Goal: Task Accomplishment & Management: Manage account settings

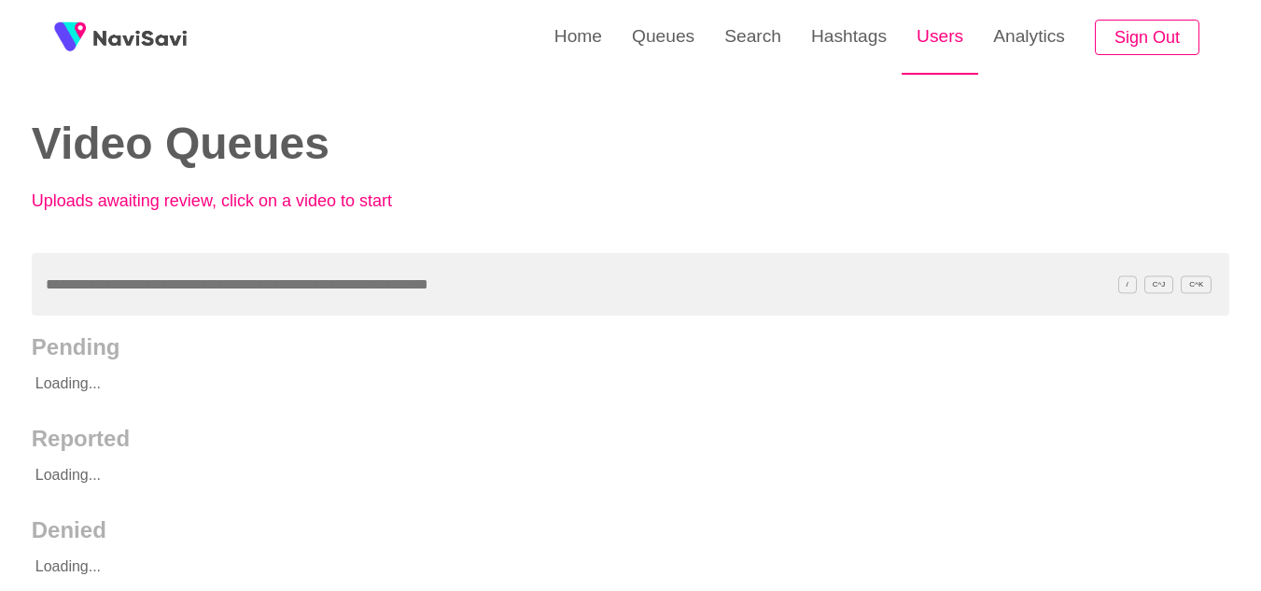
click at [946, 37] on link "Users" at bounding box center [939, 36] width 77 height 73
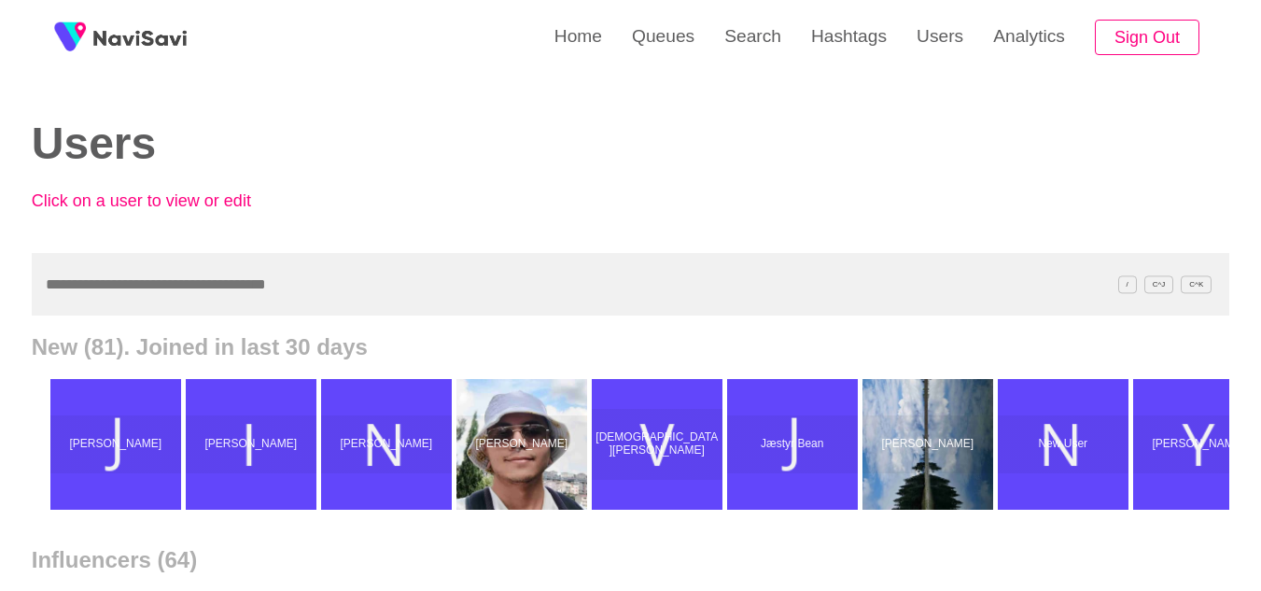
type input "*"
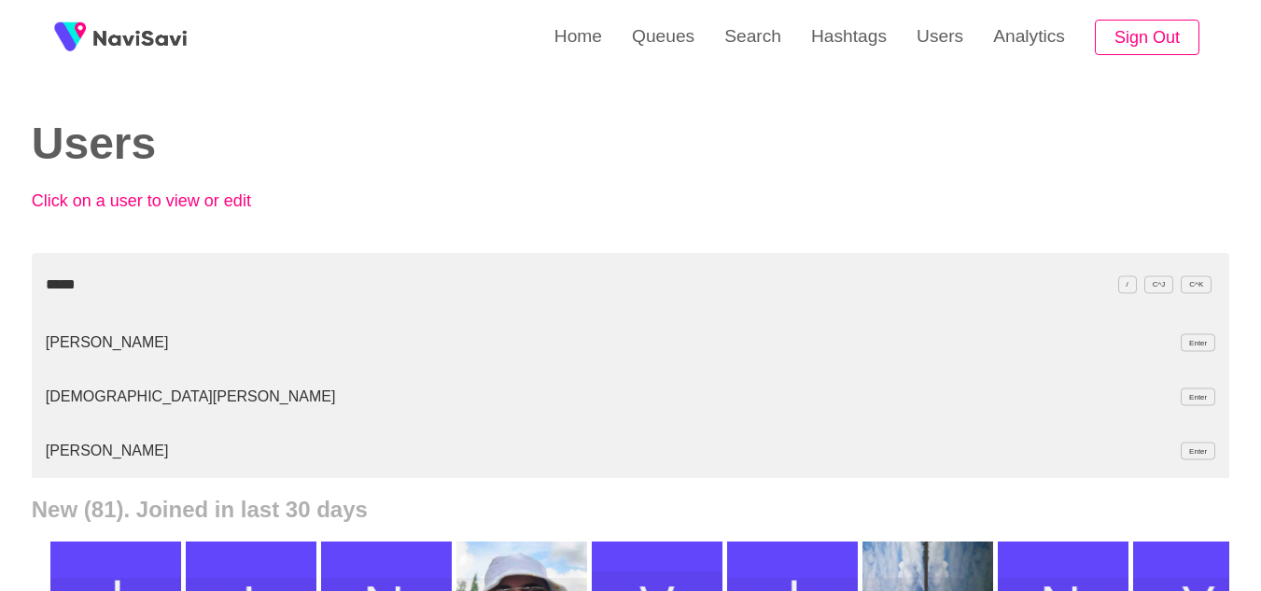
click at [76, 459] on li "Jesús Rojo Enter" at bounding box center [630, 451] width 1197 height 54
drag, startPoint x: 121, startPoint y: 286, endPoint x: 0, endPoint y: 281, distance: 121.4
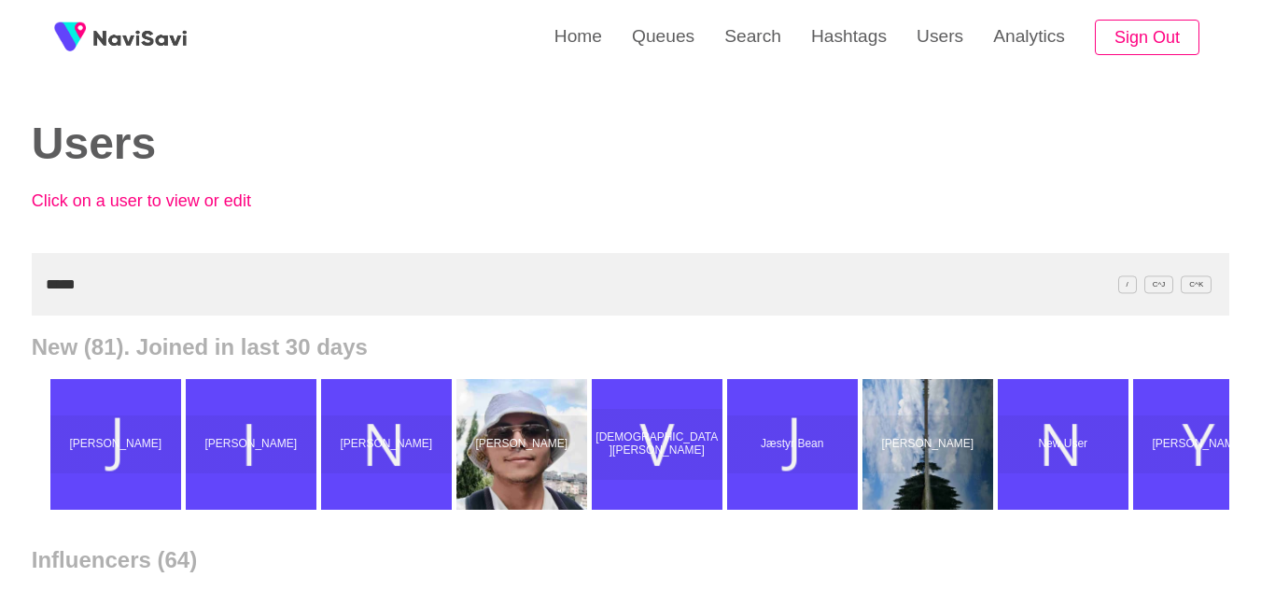
paste input "**********"
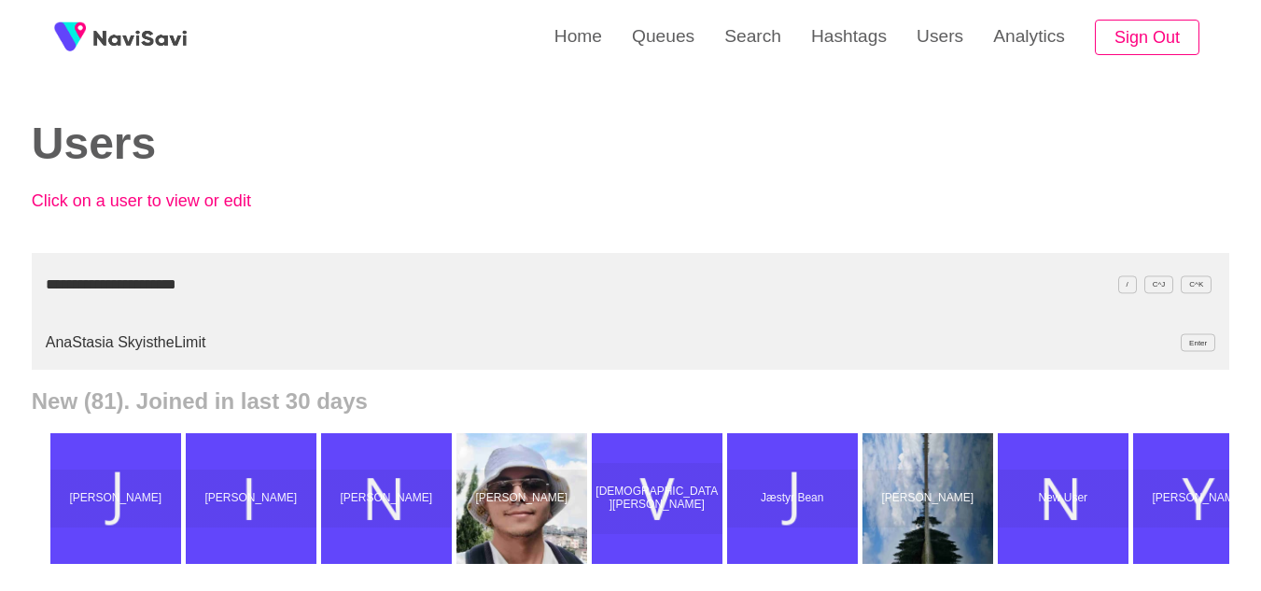
click at [119, 347] on li "AnaStasia SkyistheLimit Enter" at bounding box center [630, 342] width 1197 height 54
drag, startPoint x: 235, startPoint y: 287, endPoint x: 0, endPoint y: 259, distance: 236.8
click at [90, 342] on li "JUAN ADRIÁN RAMÍREZ MORALES Enter" at bounding box center [630, 342] width 1197 height 54
drag, startPoint x: 170, startPoint y: 284, endPoint x: 0, endPoint y: 262, distance: 171.2
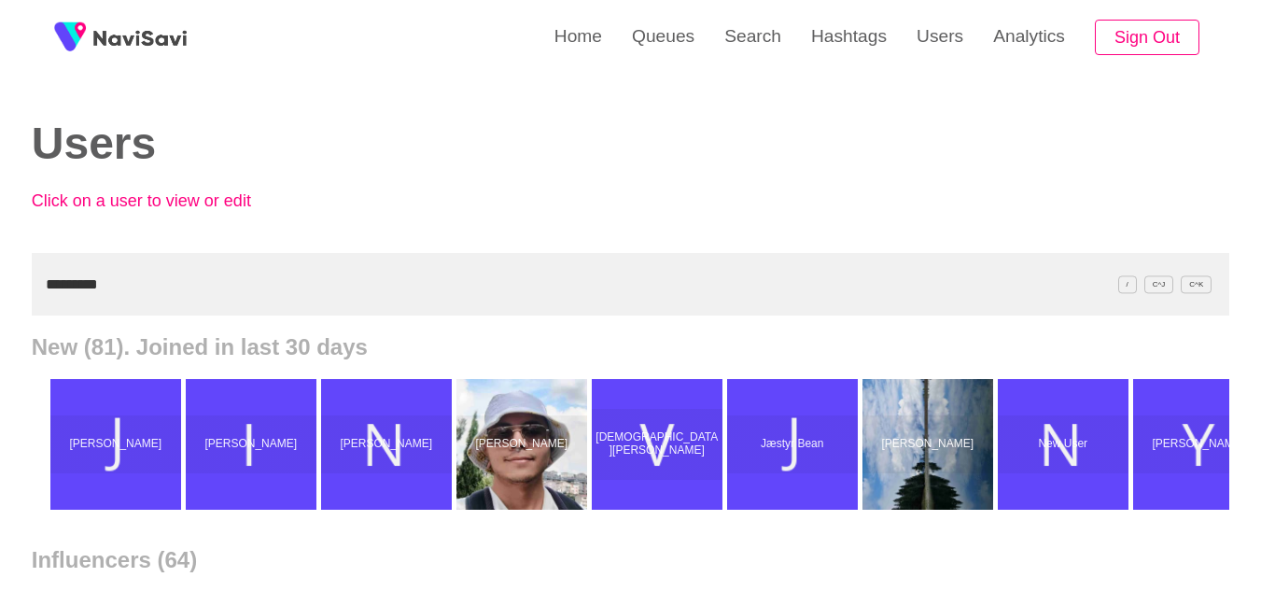
paste input "text"
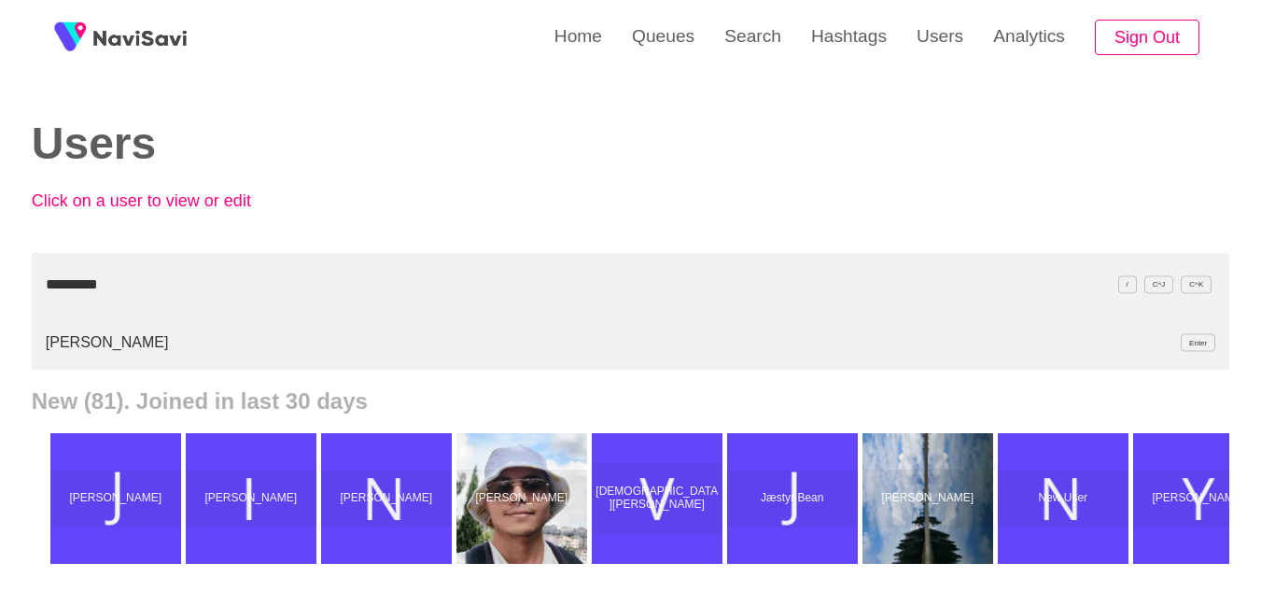
click at [103, 339] on li "Elodie Ji Enter" at bounding box center [630, 342] width 1197 height 54
type input "*********"
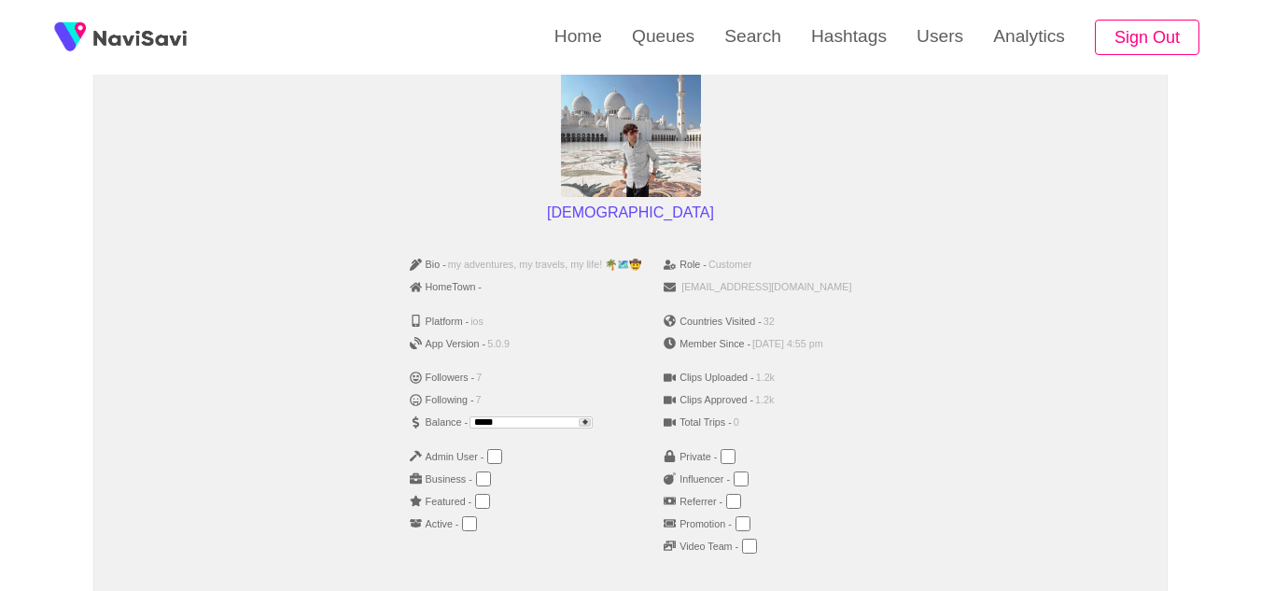
scroll to position [191, 0]
drag, startPoint x: 522, startPoint y: 421, endPoint x: 333, endPoint y: 411, distance: 188.7
click at [333, 411] on div "Bio - my adventures, my travels, my life! 🌴🗺️🤠 HomeTown - Platform - ios App Ve…" at bounding box center [629, 410] width 1041 height 330
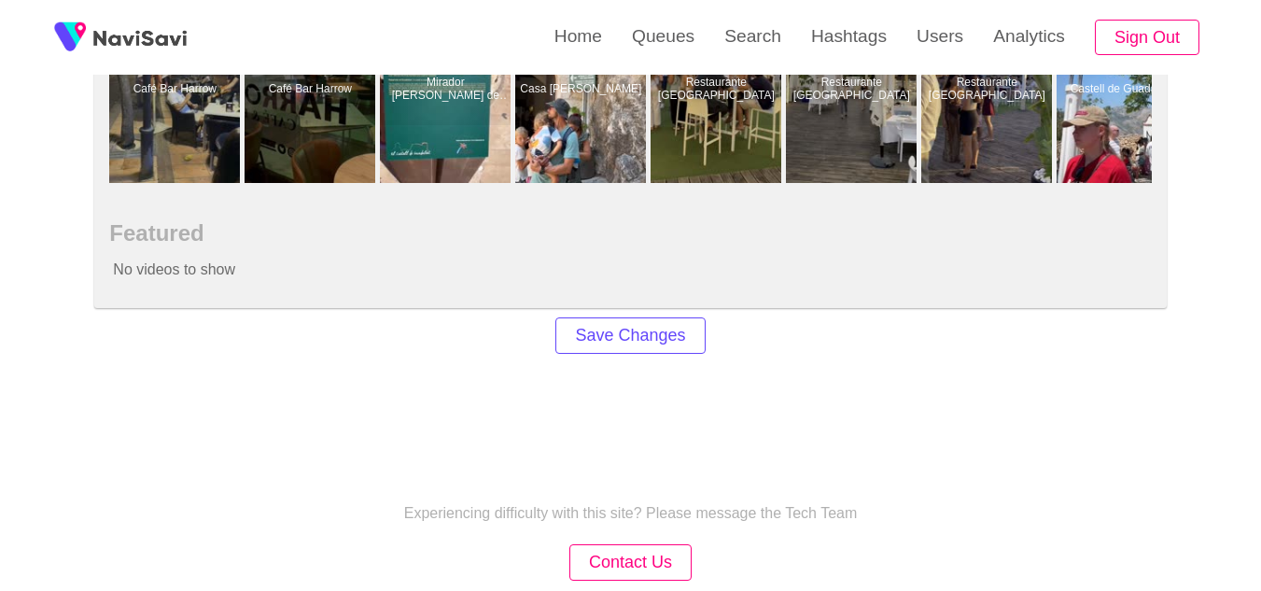
scroll to position [1322, 0]
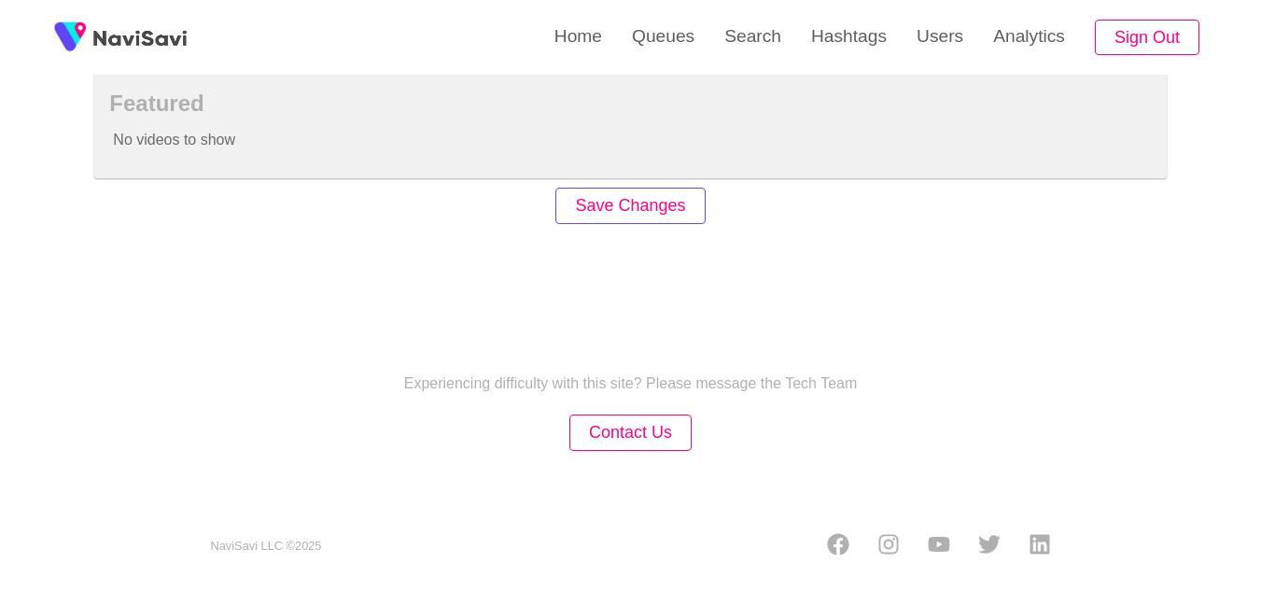
type input "***"
click at [647, 205] on button "Save Changes" at bounding box center [629, 206] width 149 height 36
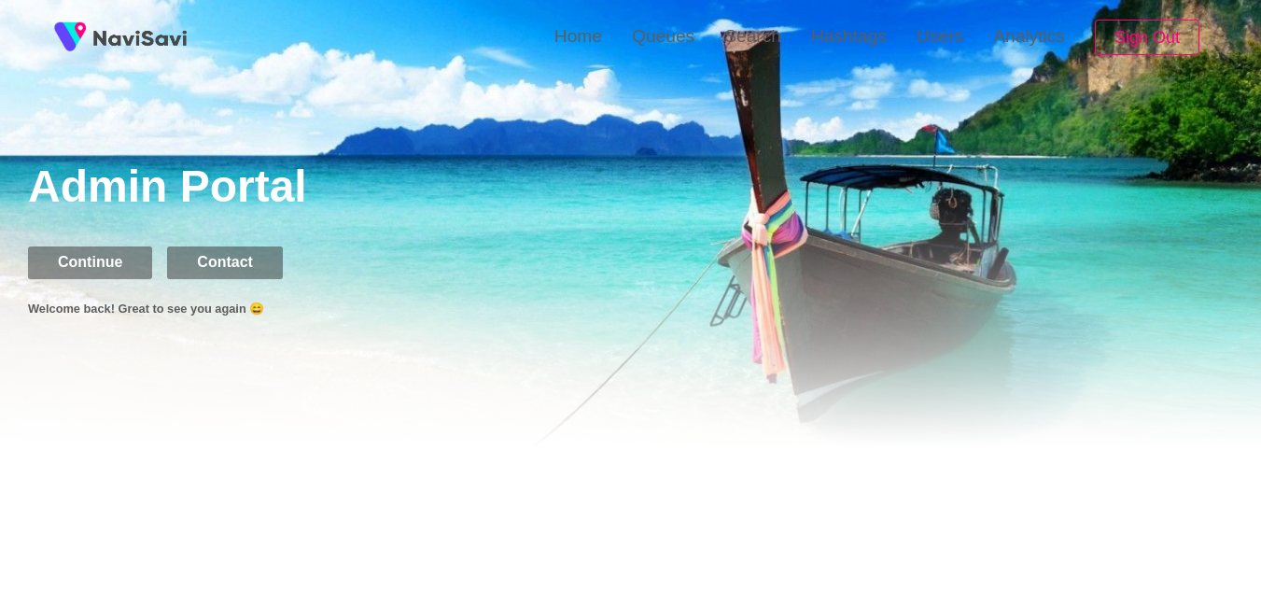
click at [81, 244] on div at bounding box center [630, 312] width 1261 height 271
click at [95, 258] on button "Continue" at bounding box center [90, 262] width 124 height 32
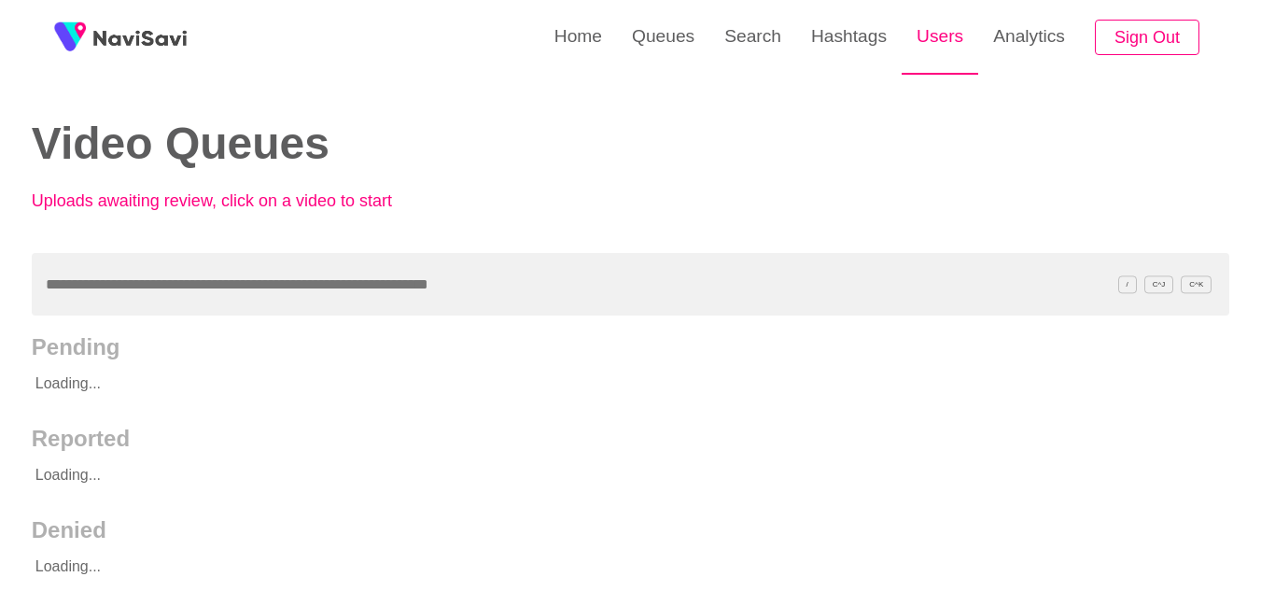
click at [937, 20] on link "Users" at bounding box center [939, 36] width 77 height 73
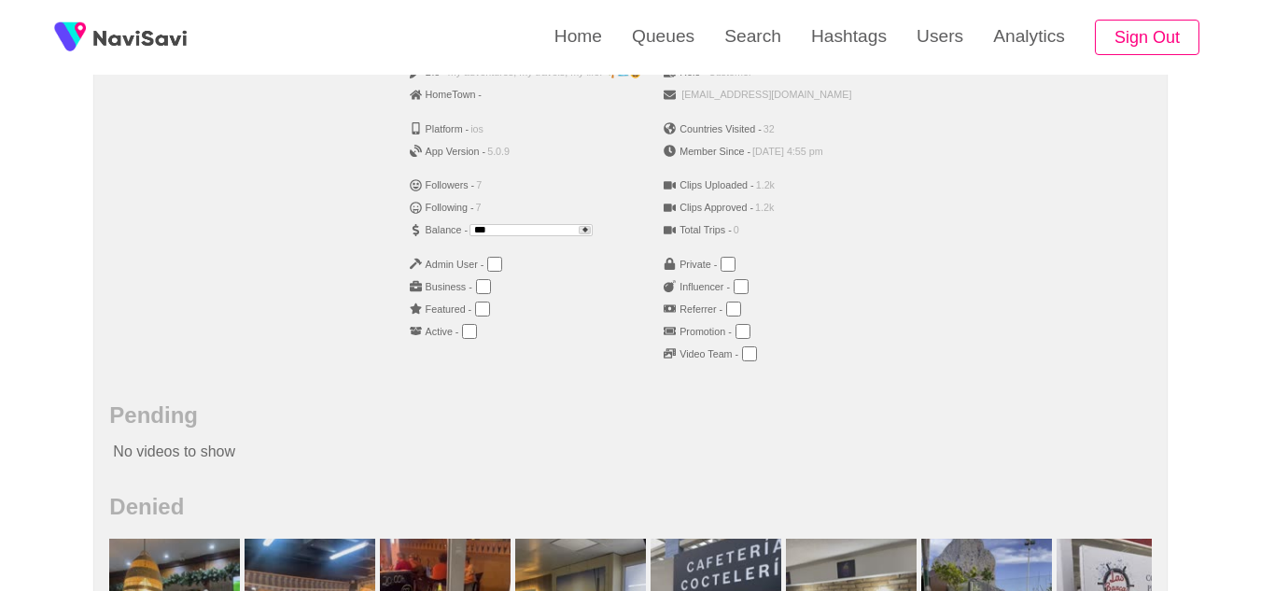
scroll to position [384, 0]
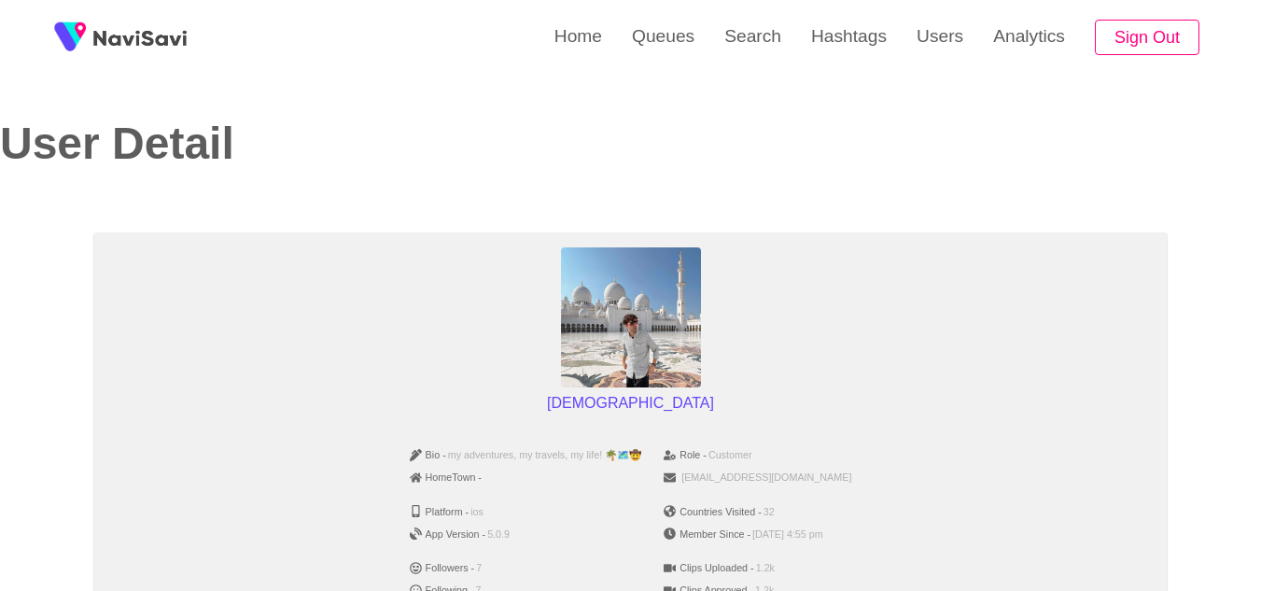
scroll to position [202, 0]
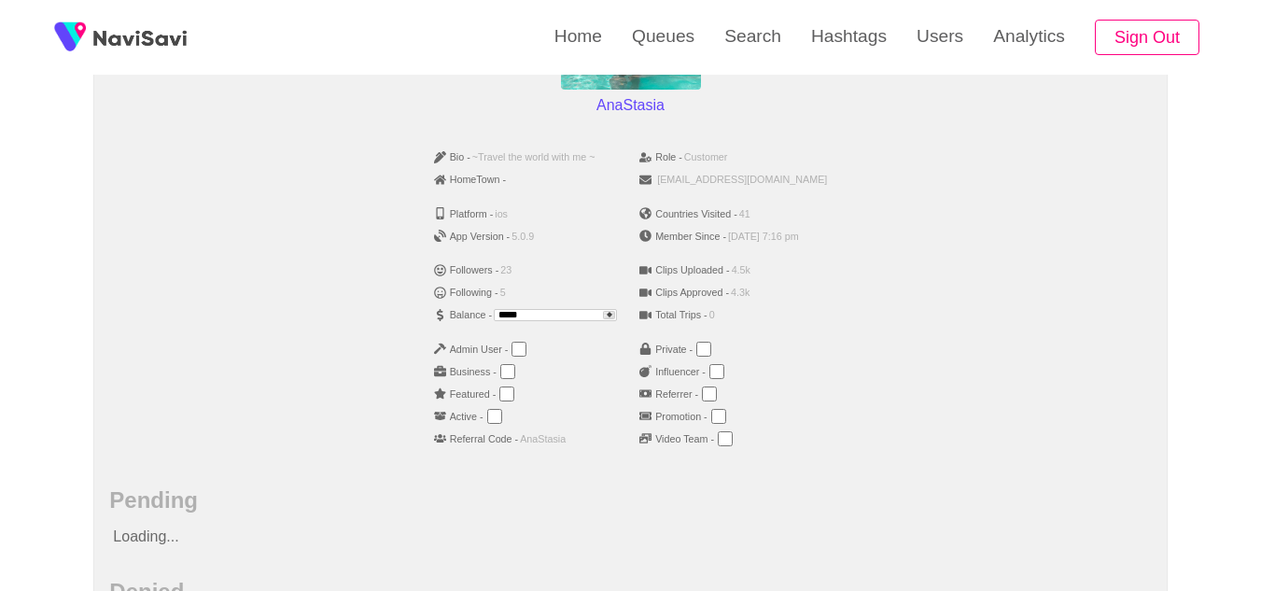
scroll to position [299, 0]
drag, startPoint x: 520, startPoint y: 312, endPoint x: 365, endPoint y: 326, distance: 155.5
click at [365, 326] on div "Bio - ~Travel the world with me ~ HomeTown - Platform - ios App Version - 5.0.9…" at bounding box center [629, 303] width 1041 height 330
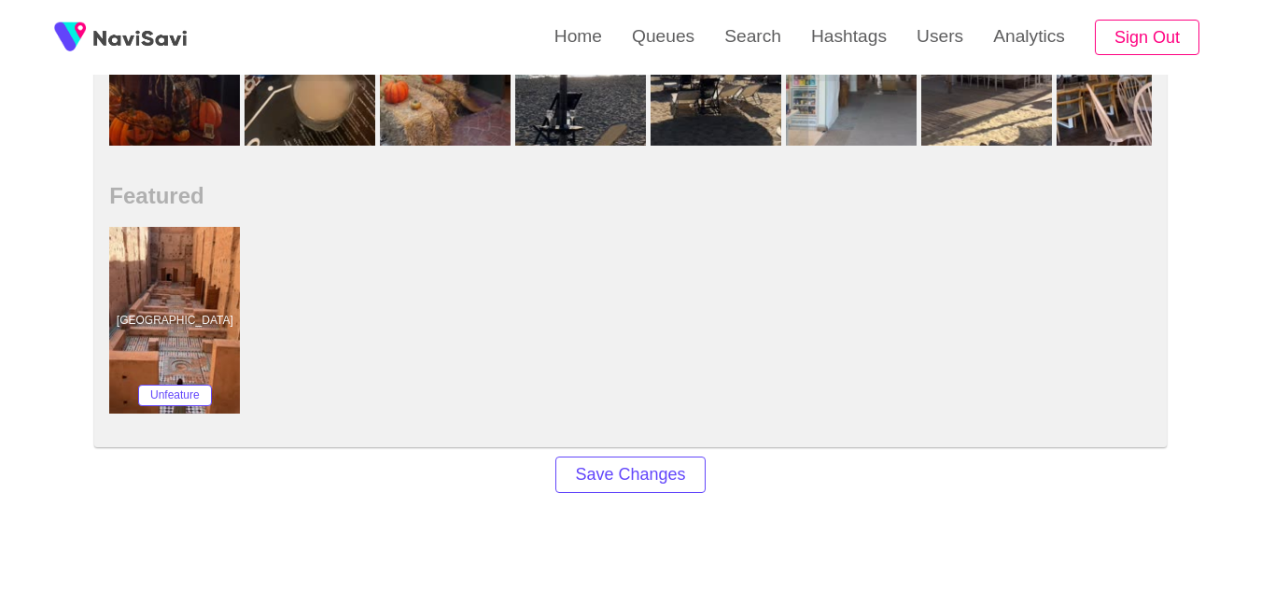
scroll to position [1408, 0]
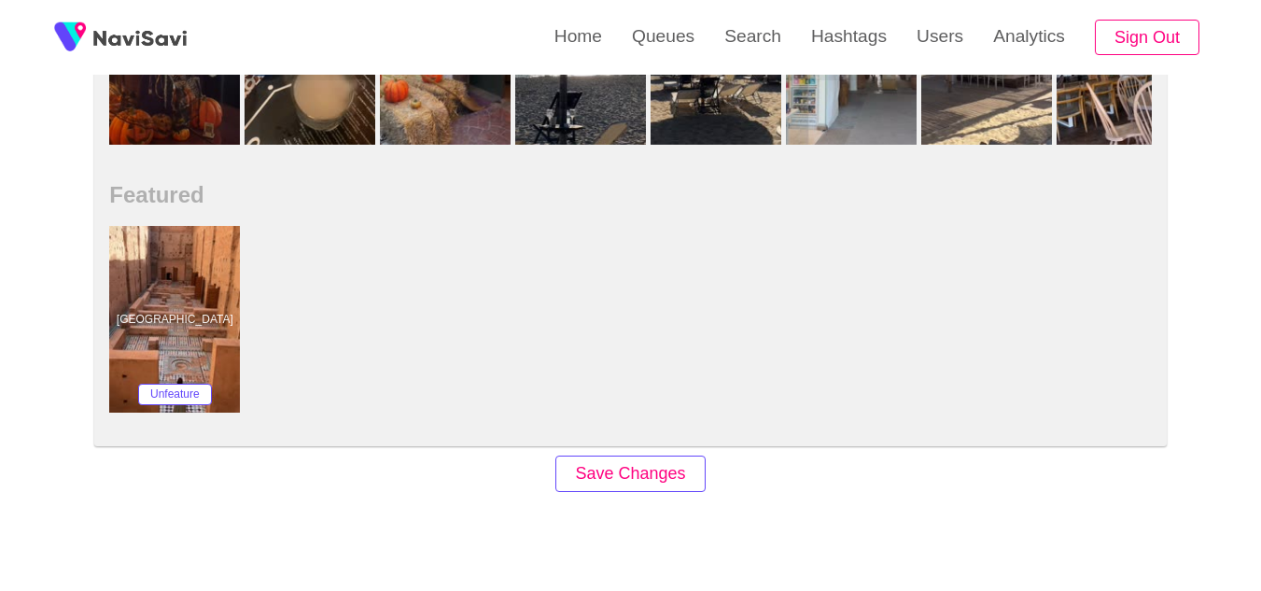
type input "***"
click at [666, 465] on button "Save Changes" at bounding box center [629, 473] width 149 height 36
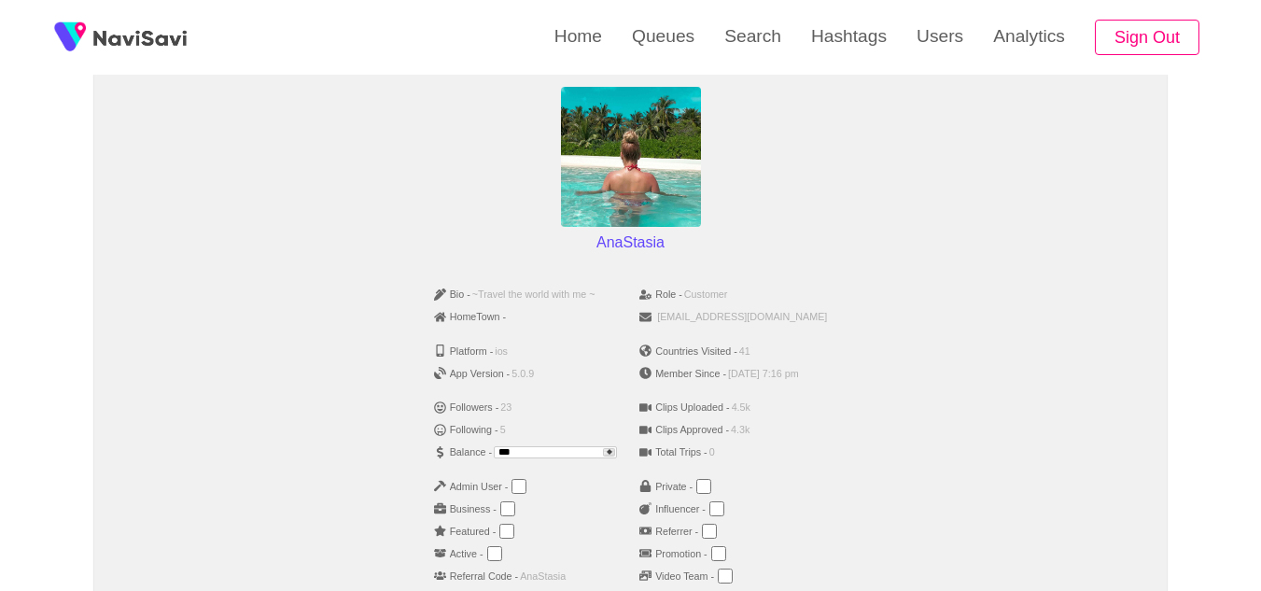
scroll to position [161, 0]
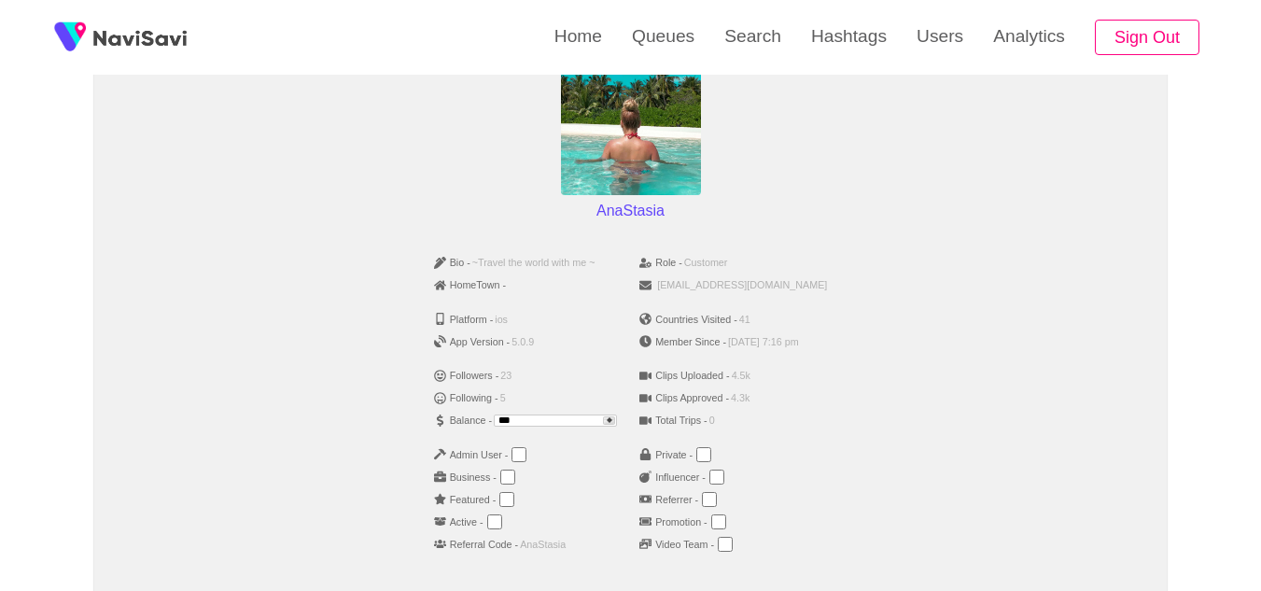
scroll to position [193, 0]
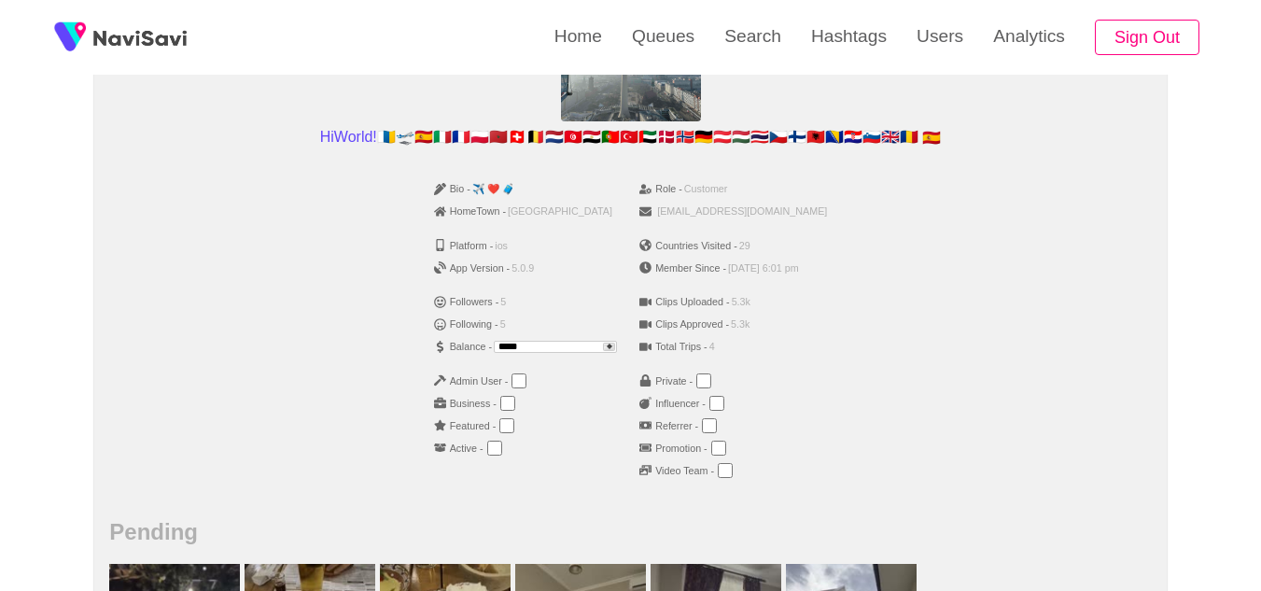
scroll to position [267, 0]
drag, startPoint x: 568, startPoint y: 343, endPoint x: 333, endPoint y: 354, distance: 235.4
click at [333, 354] on div "Bio - ✈️ ❤️ 🧳 HomeTown - [GEOGRAPHIC_DATA] Platform - ios App Version - 5.0.9 F…" at bounding box center [629, 335] width 1041 height 330
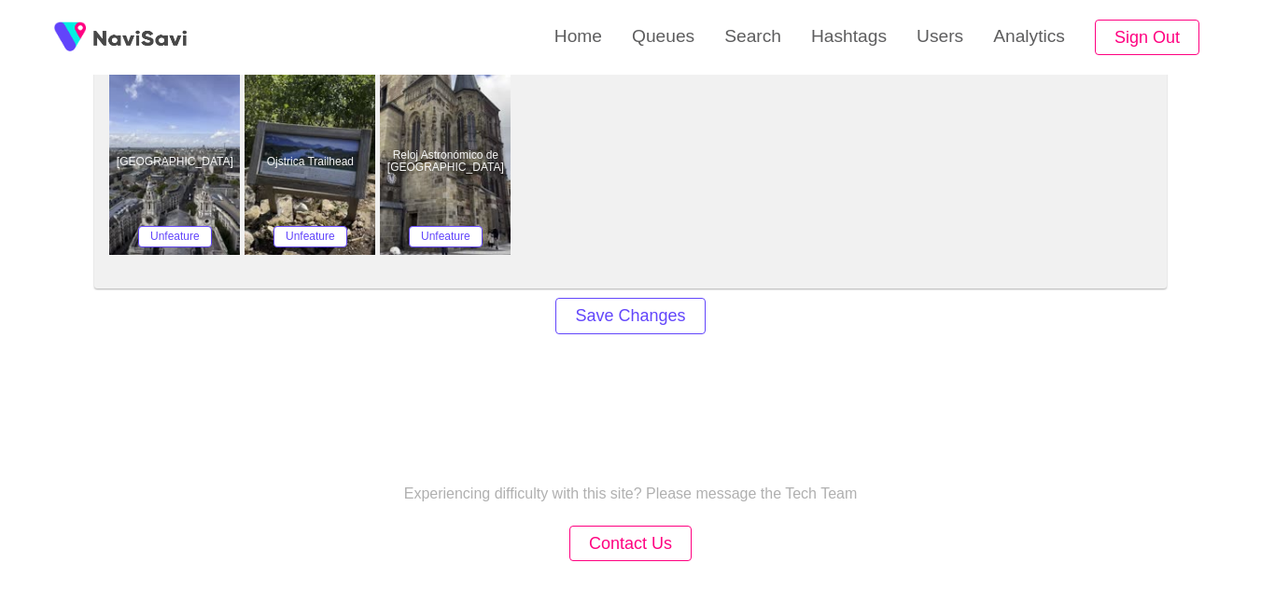
scroll to position [1573, 0]
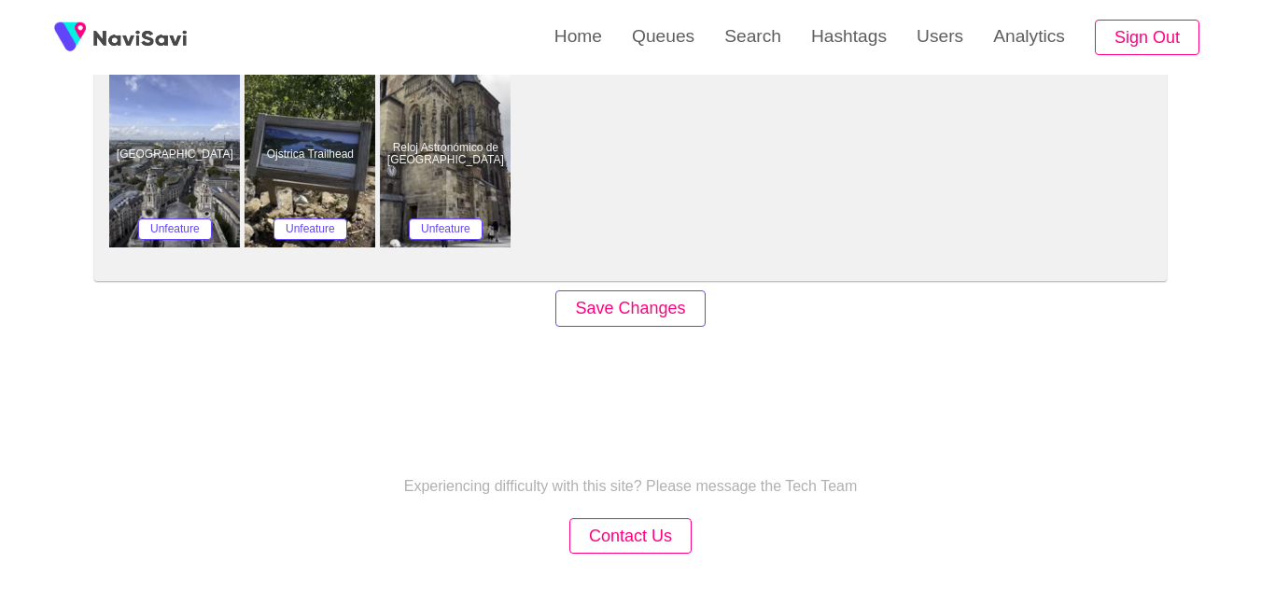
type input "***"
click at [681, 314] on button "Save Changes" at bounding box center [629, 308] width 149 height 36
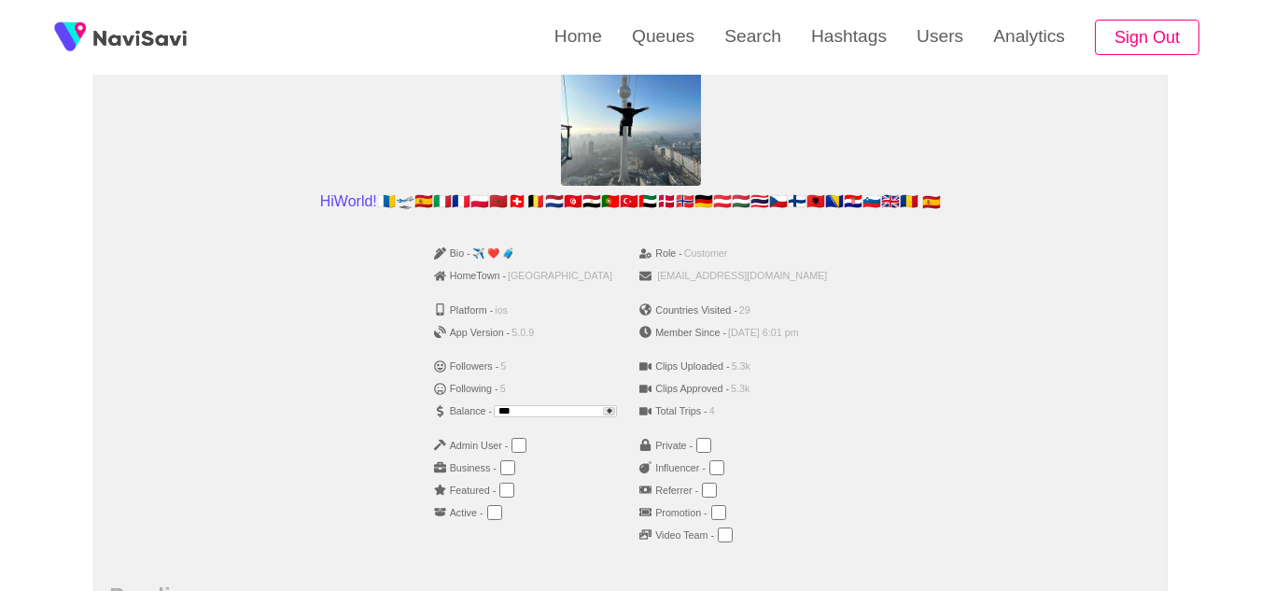
scroll to position [202, 0]
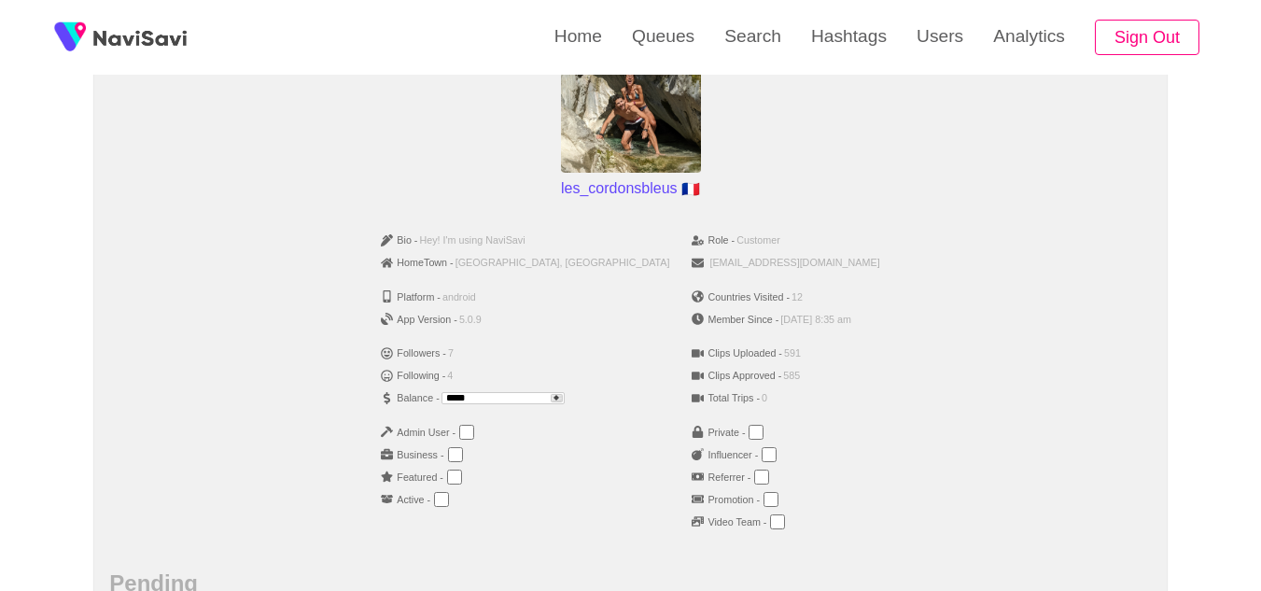
scroll to position [216, 0]
drag, startPoint x: 543, startPoint y: 397, endPoint x: 384, endPoint y: 422, distance: 160.6
click at [384, 422] on div "Bio - Hey! I'm using NaviSavi HomeTown - Argelès-[GEOGRAPHIC_DATA], [GEOGRAPHIC…" at bounding box center [629, 386] width 1041 height 330
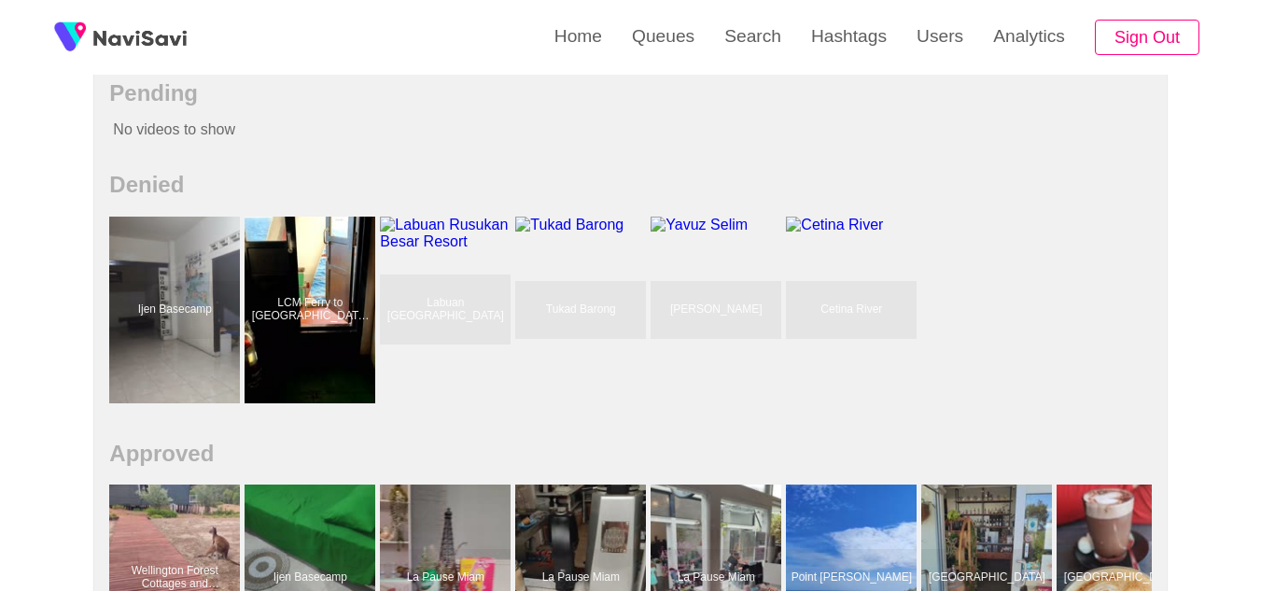
scroll to position [1264, 0]
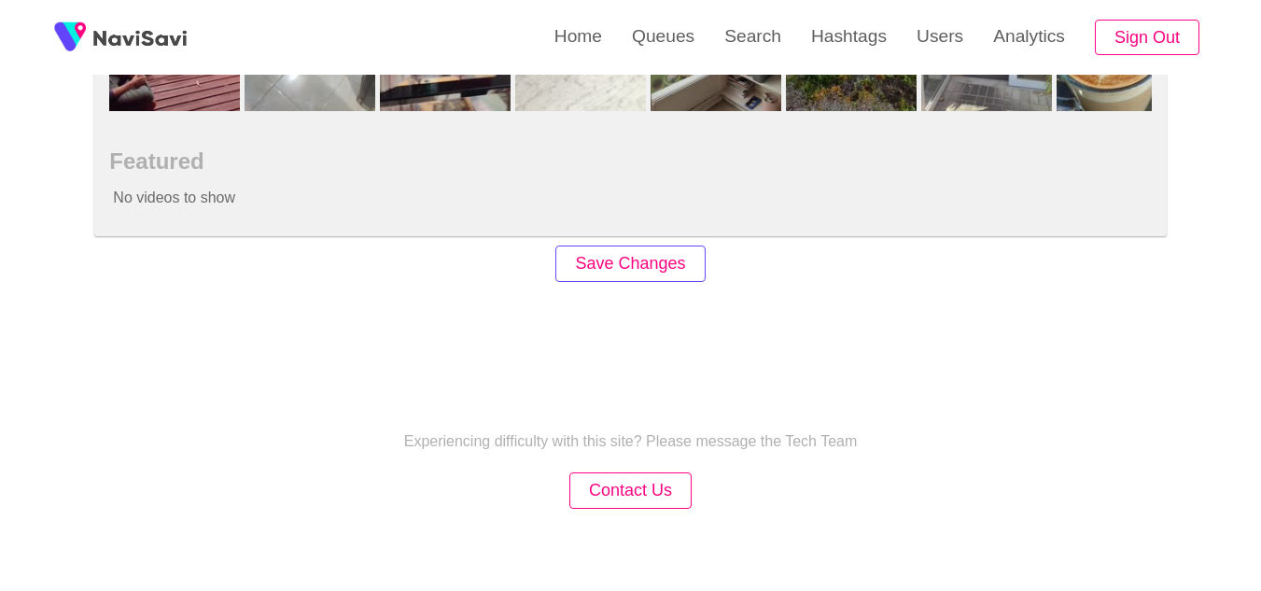
type input "***"
click at [669, 260] on button "Save Changes" at bounding box center [629, 263] width 149 height 36
